Goal: Task Accomplishment & Management: Use online tool/utility

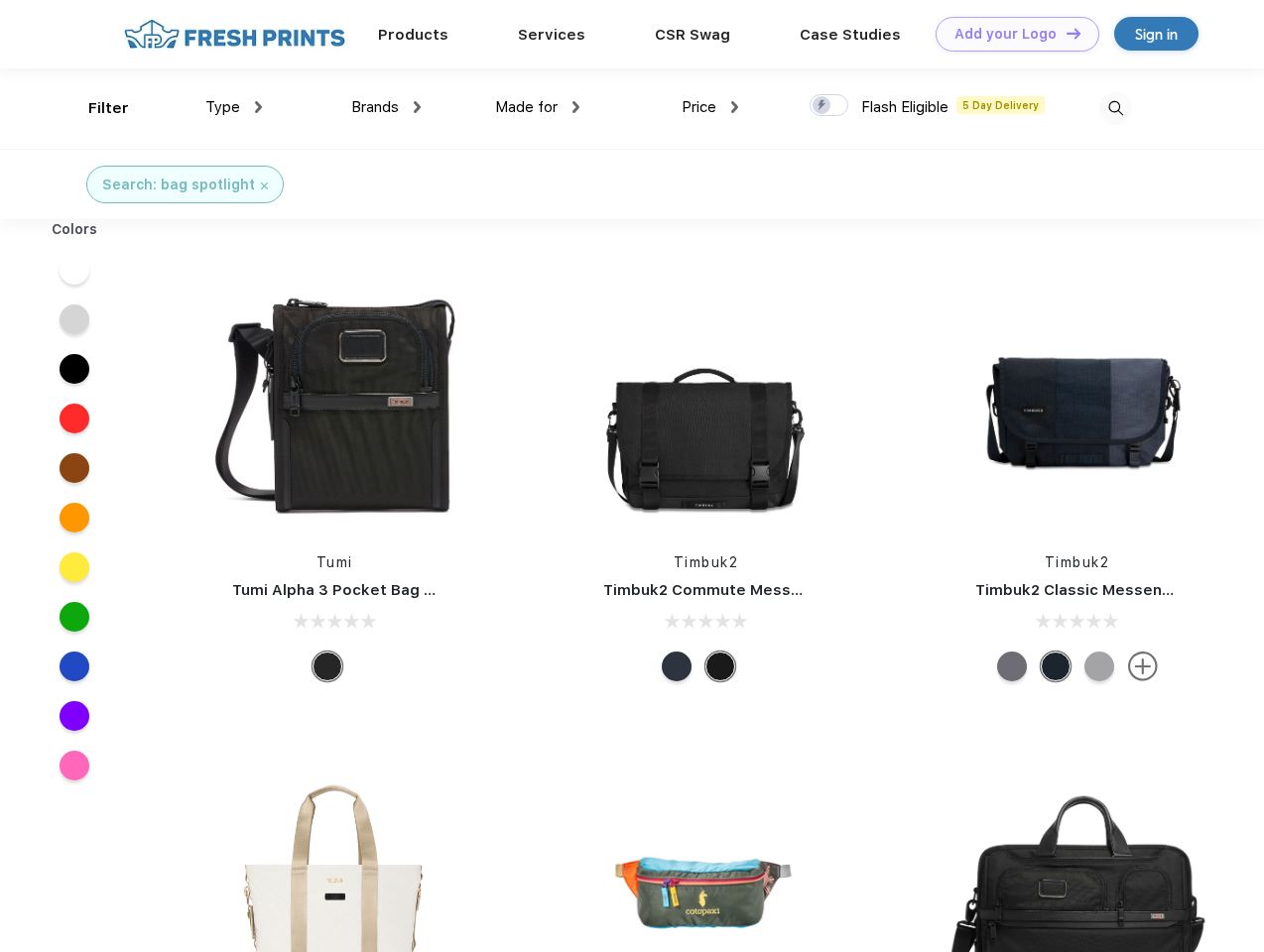
click at [1010, 34] on link "Add your Logo Design Tool" at bounding box center [1017, 34] width 164 height 35
click at [0, 0] on div "Design Tool" at bounding box center [0, 0] width 0 height 0
click at [1064, 33] on link "Add your Logo Design Tool" at bounding box center [1017, 34] width 164 height 35
click at [95, 108] on div "Filter" at bounding box center [108, 108] width 41 height 23
click at [234, 107] on span "Type" at bounding box center [223, 107] width 35 height 18
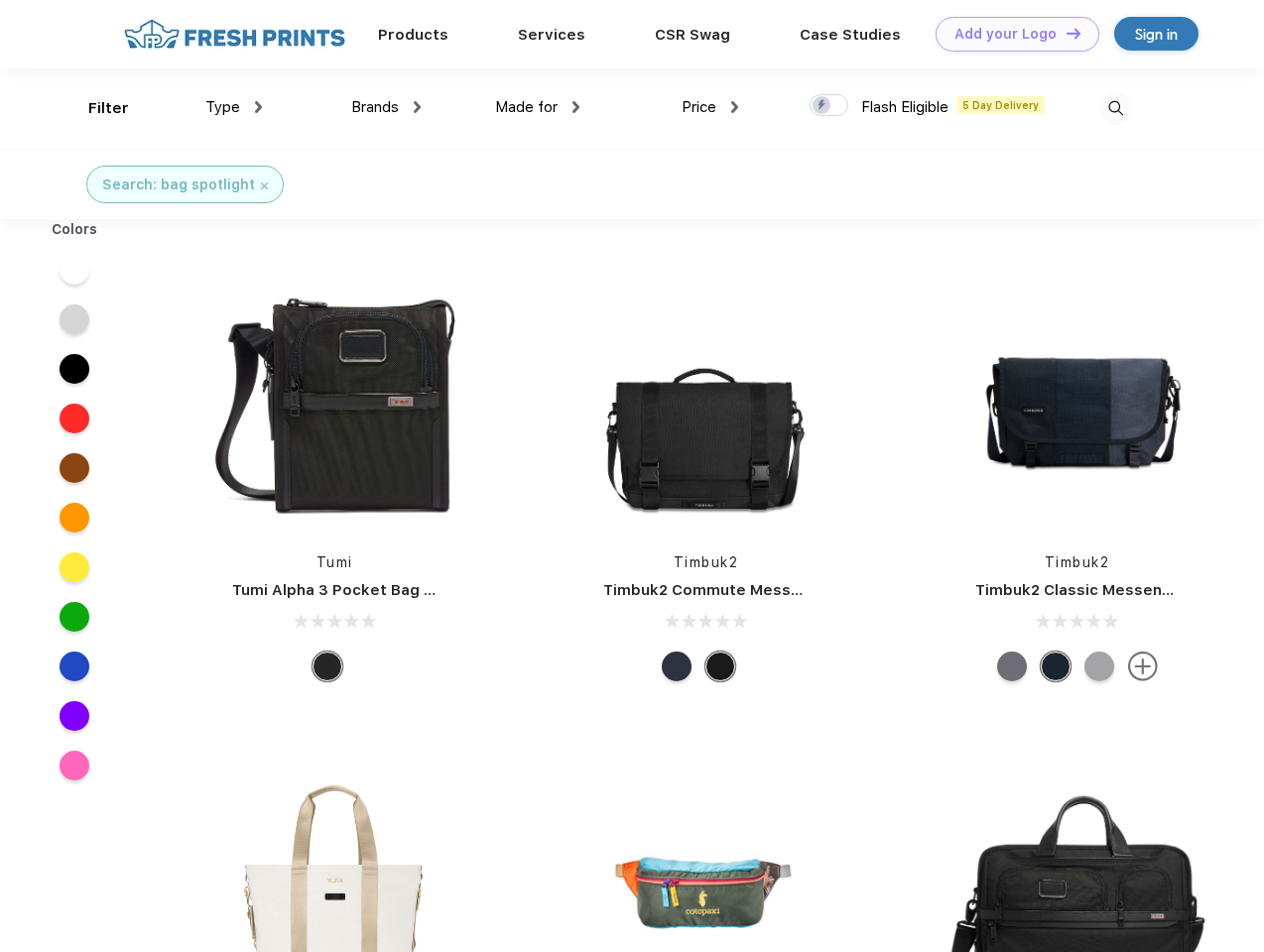
click at [386, 107] on span "Brands" at bounding box center [376, 107] width 48 height 18
click at [538, 107] on span "Made for" at bounding box center [526, 107] width 63 height 18
click at [710, 107] on span "Price" at bounding box center [698, 107] width 35 height 18
click at [829, 106] on div at bounding box center [828, 105] width 39 height 22
click at [822, 106] on input "checkbox" at bounding box center [815, 99] width 13 height 13
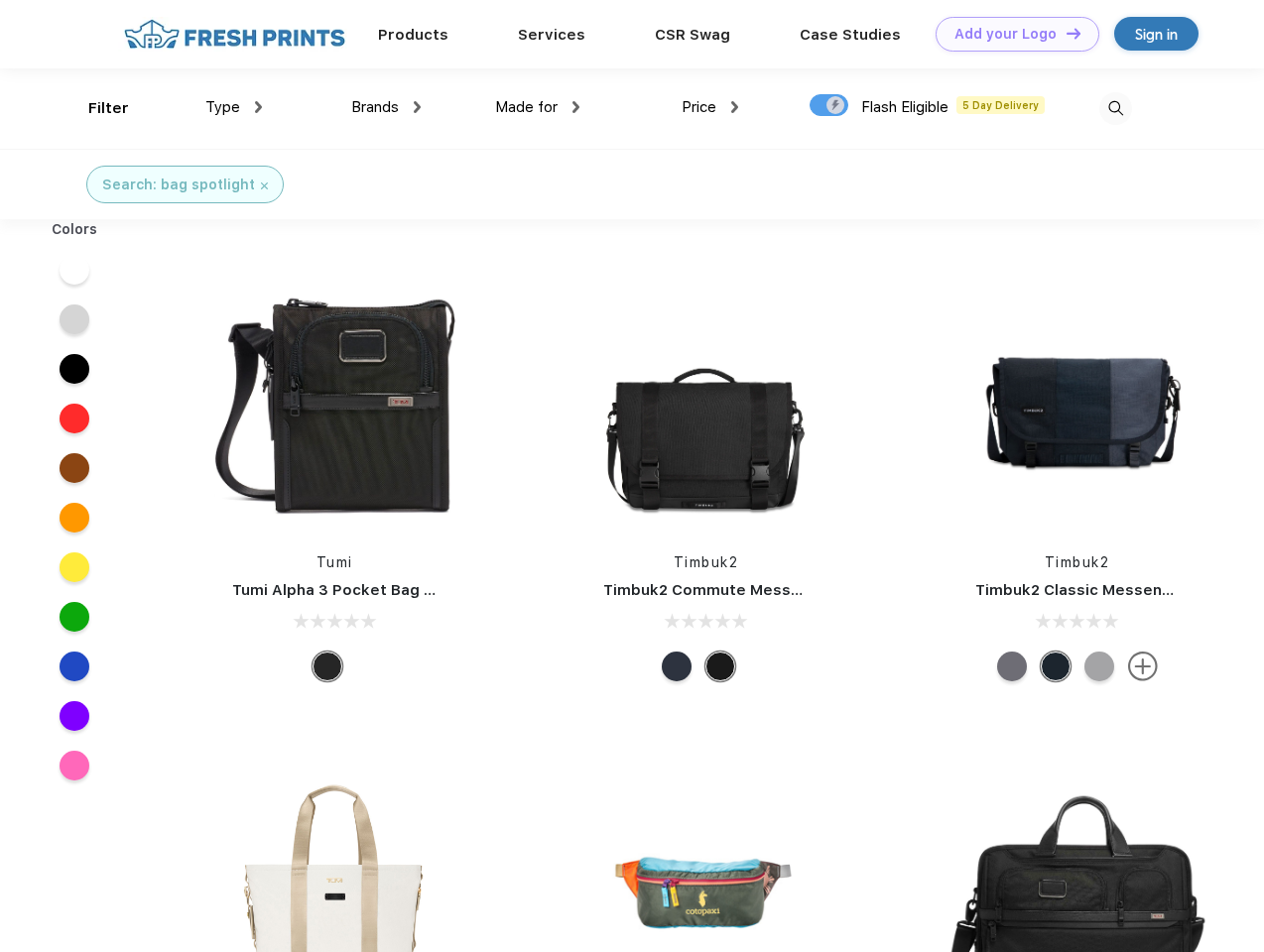
click at [1115, 108] on img at bounding box center [1115, 108] width 33 height 33
